Goal: Task Accomplishment & Management: Complete application form

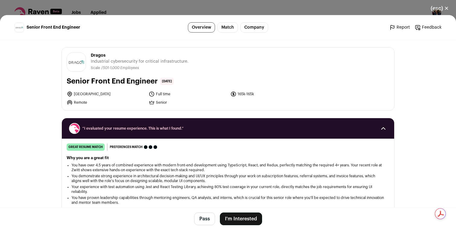
click at [251, 218] on button "I'm Interested" at bounding box center [241, 218] width 42 height 13
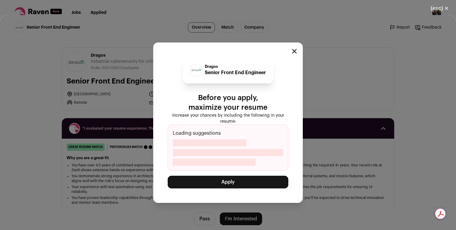
click at [257, 182] on button "Apply" at bounding box center [228, 182] width 121 height 13
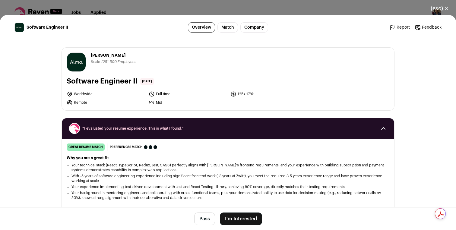
click at [240, 218] on button "I'm Interested" at bounding box center [241, 218] width 42 height 13
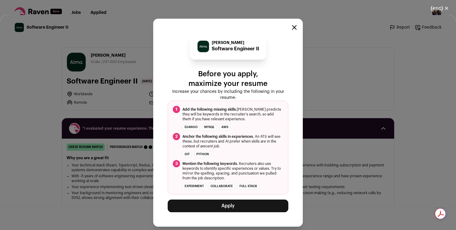
click at [236, 205] on button "Apply" at bounding box center [228, 206] width 121 height 13
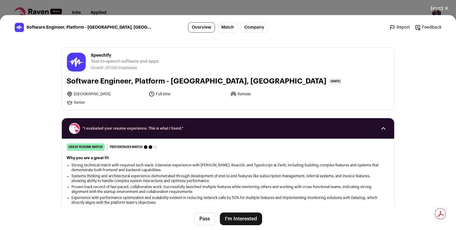
click at [249, 214] on button "I'm Interested" at bounding box center [241, 218] width 42 height 13
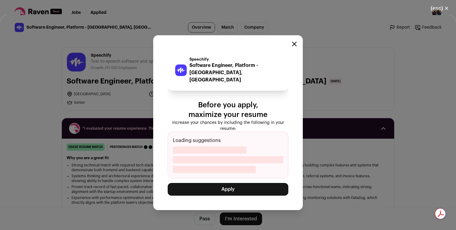
click at [244, 187] on button "Apply" at bounding box center [228, 189] width 121 height 13
